Goal: Task Accomplishment & Management: Complete application form

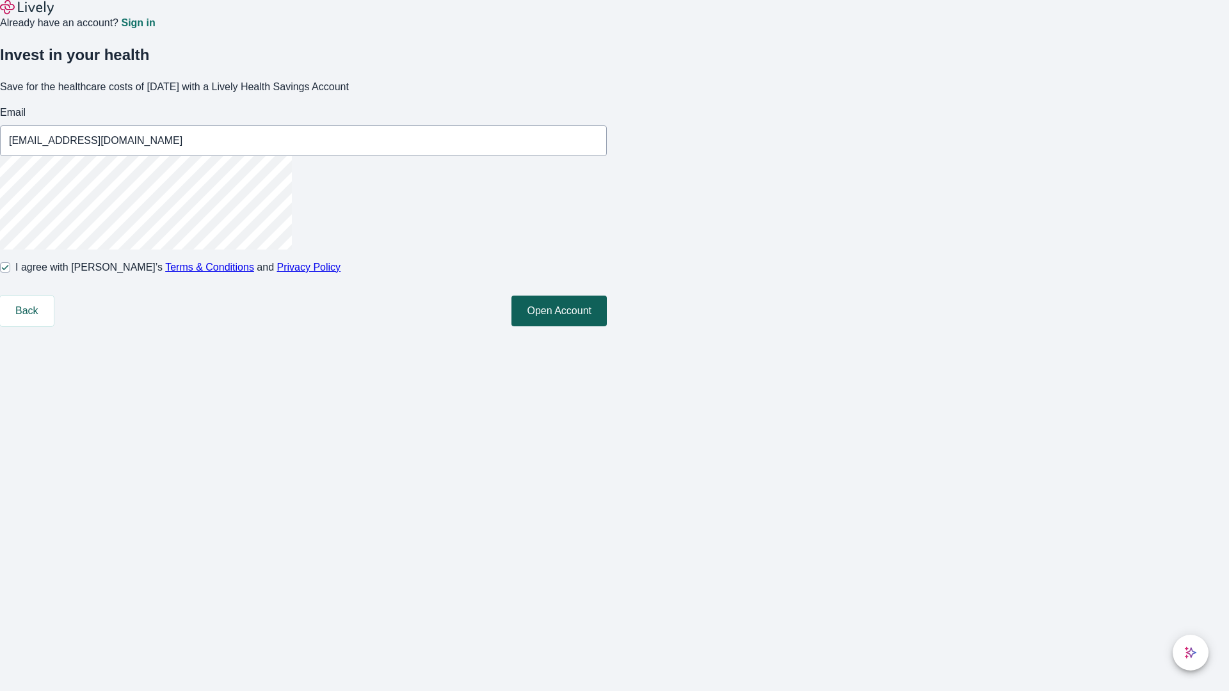
click at [607, 326] on button "Open Account" at bounding box center [558, 311] width 95 height 31
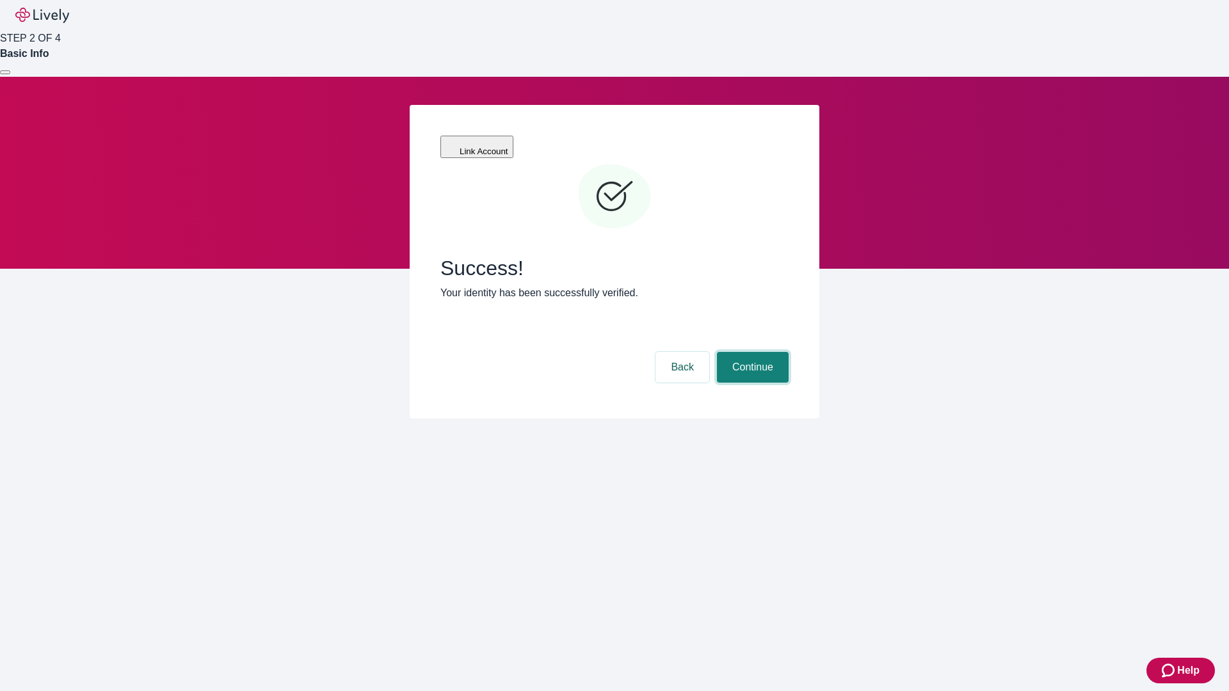
click at [751, 352] on button "Continue" at bounding box center [753, 367] width 72 height 31
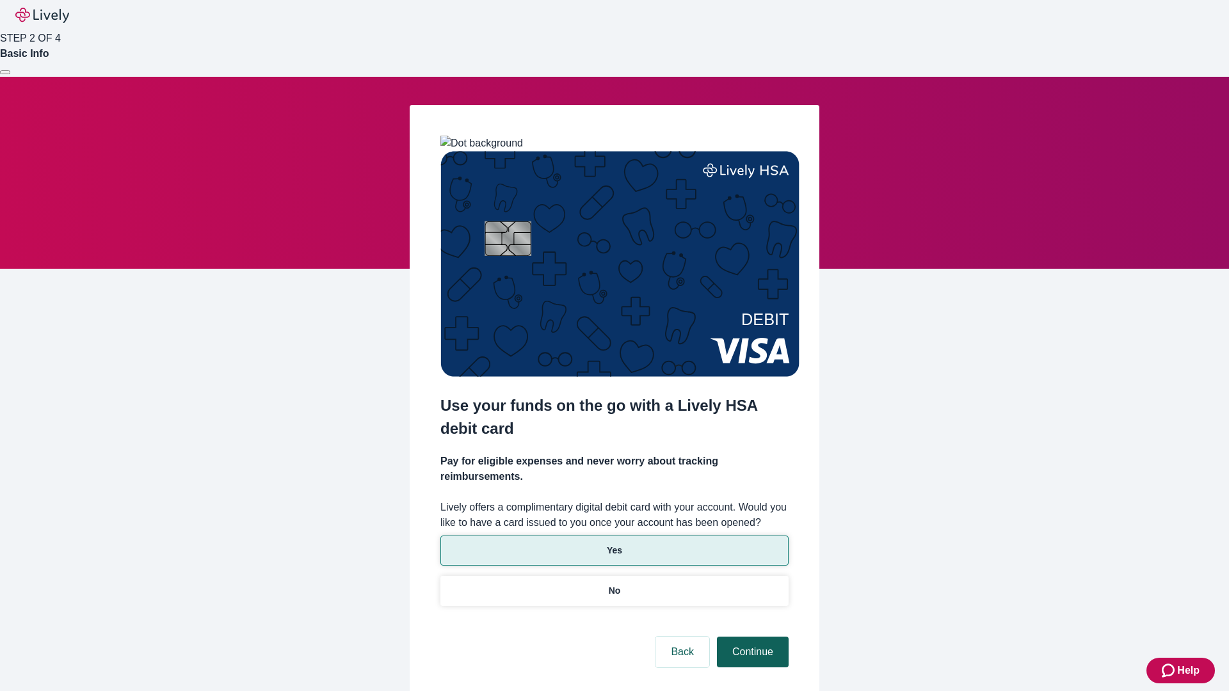
click at [614, 584] on p "No" at bounding box center [615, 590] width 12 height 13
click at [751, 637] on button "Continue" at bounding box center [753, 652] width 72 height 31
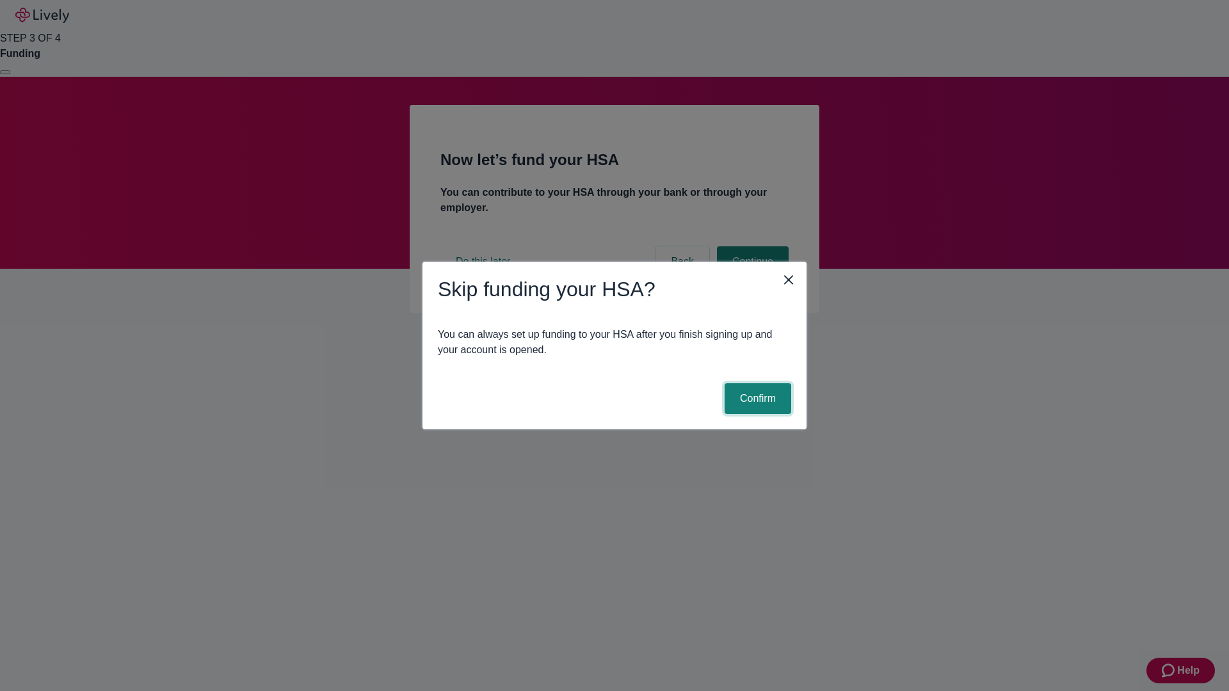
click at [756, 399] on button "Confirm" at bounding box center [758, 398] width 67 height 31
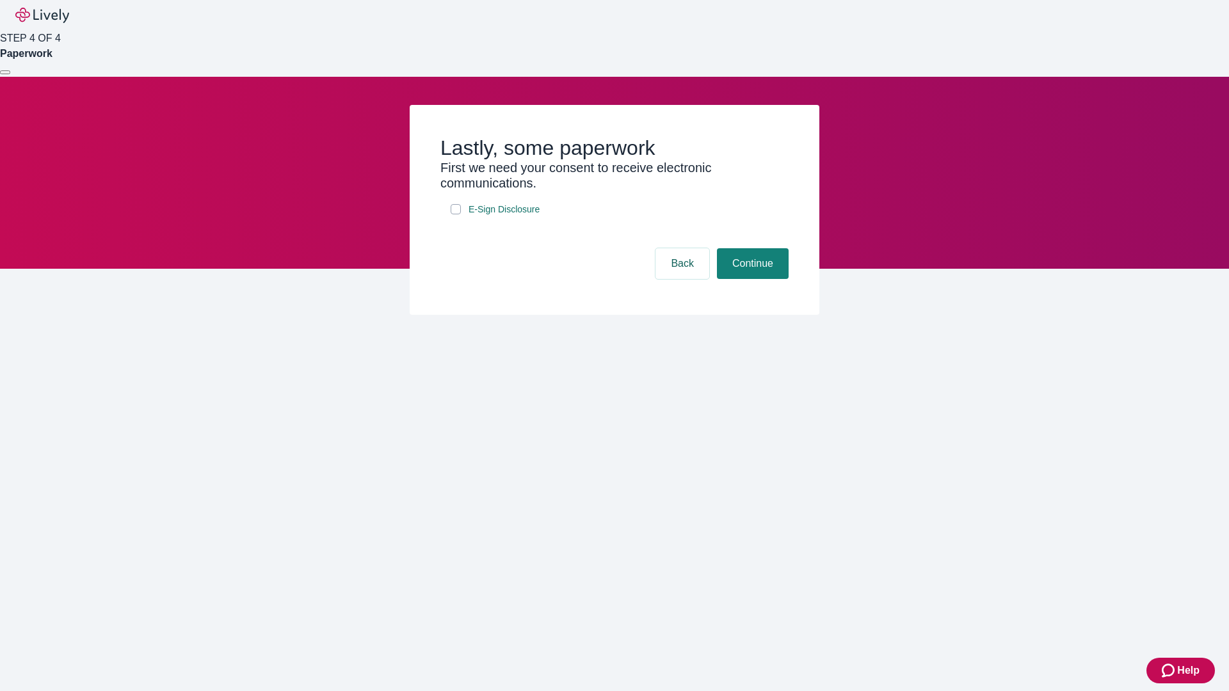
click at [456, 214] on input "E-Sign Disclosure" at bounding box center [456, 209] width 10 height 10
checkbox input "true"
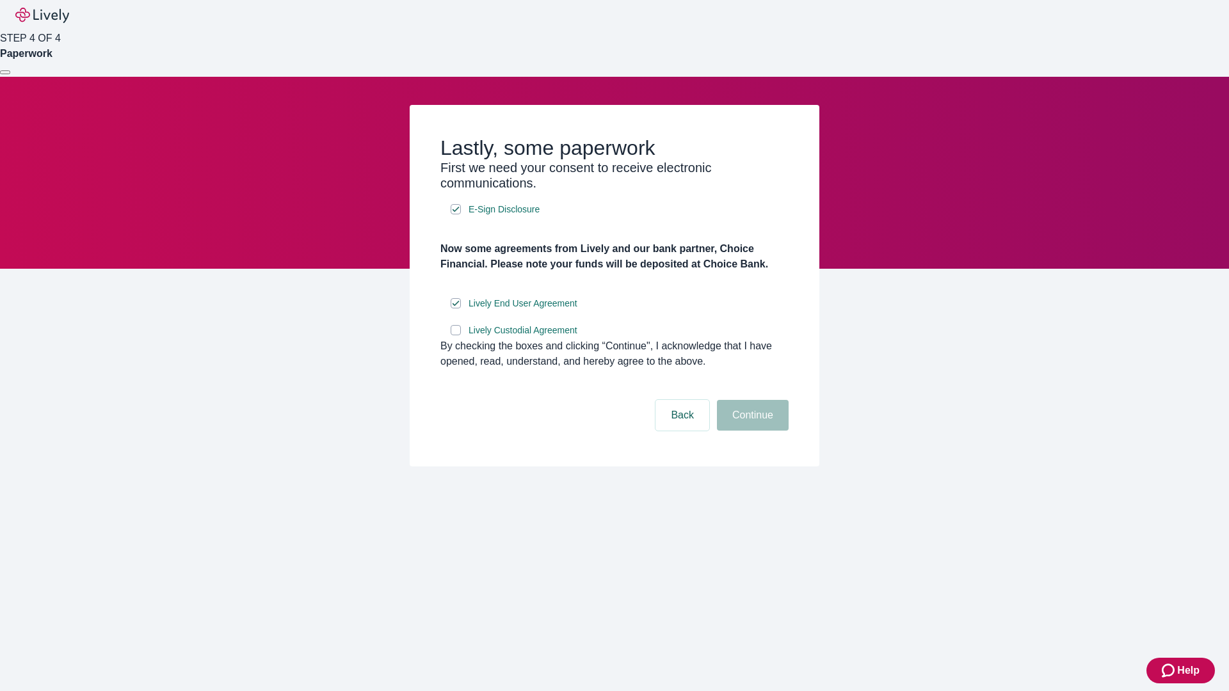
click at [456, 335] on input "Lively Custodial Agreement" at bounding box center [456, 330] width 10 height 10
checkbox input "true"
click at [751, 431] on button "Continue" at bounding box center [753, 415] width 72 height 31
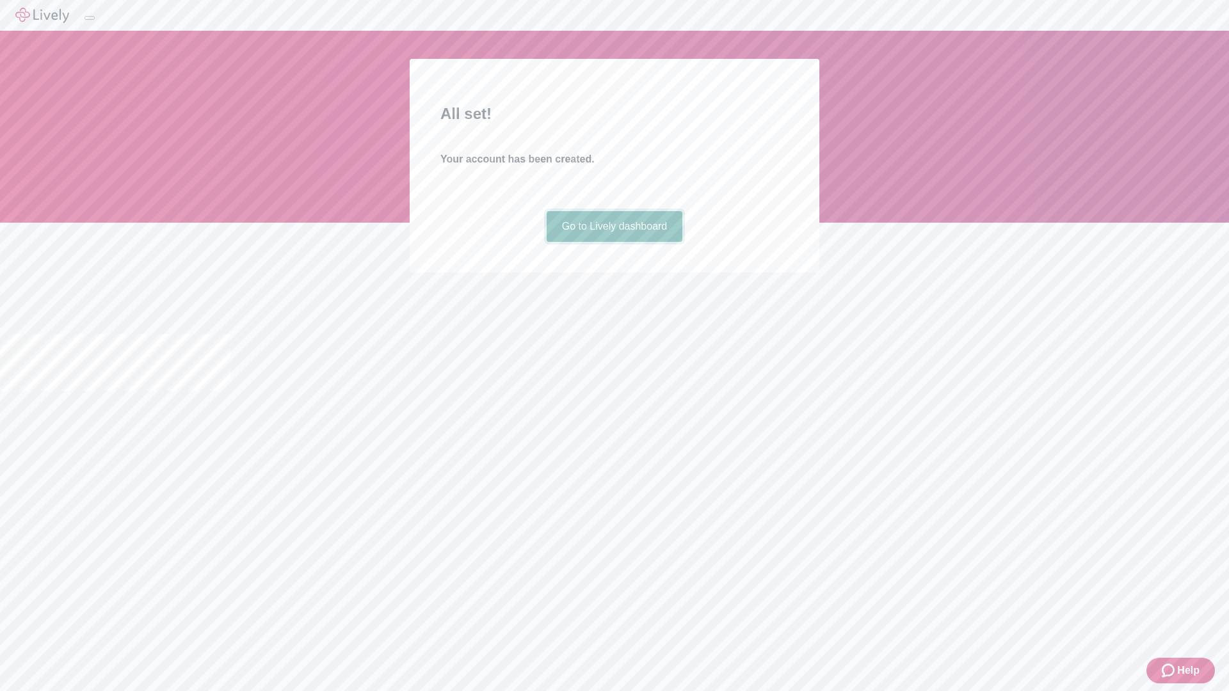
click at [614, 242] on link "Go to Lively dashboard" at bounding box center [615, 226] width 136 height 31
